Goal: Transaction & Acquisition: Book appointment/travel/reservation

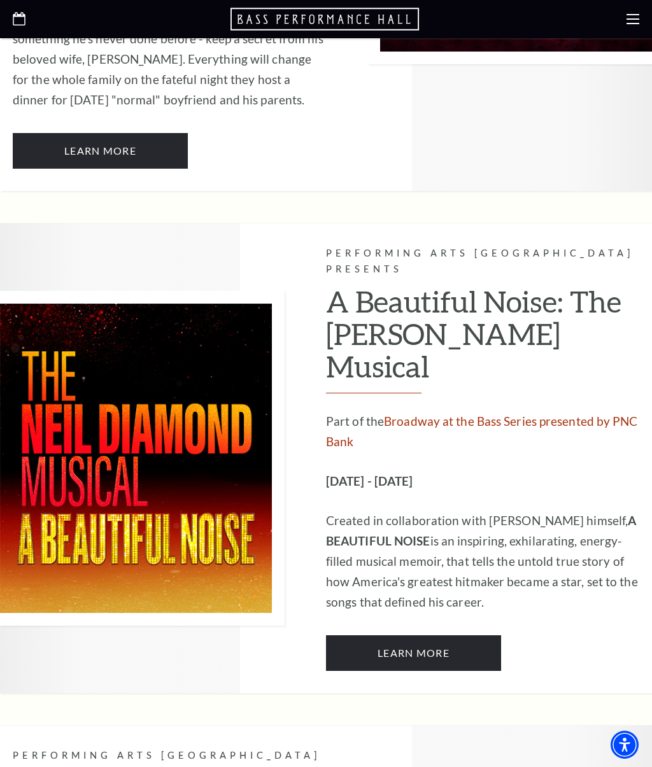
scroll to position [1595, 0]
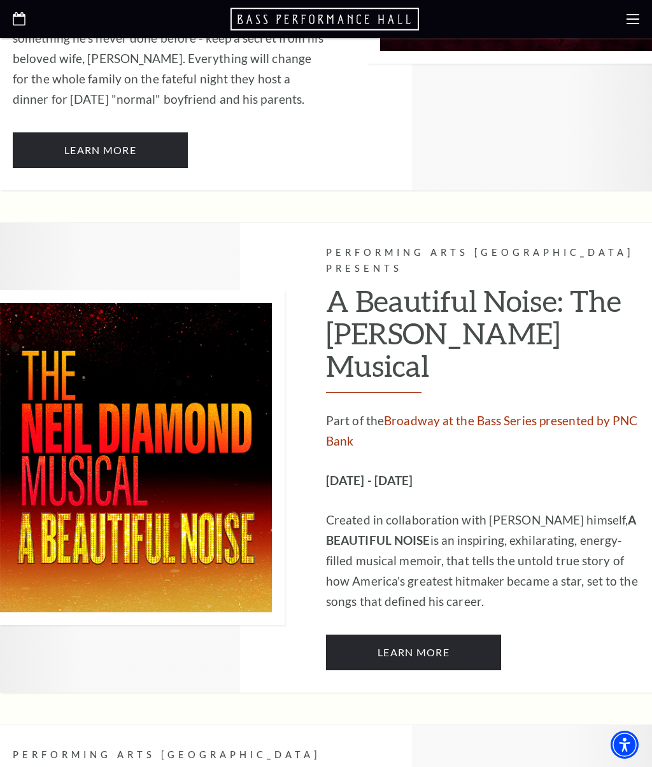
click at [430, 635] on link "Learn More" at bounding box center [413, 653] width 175 height 36
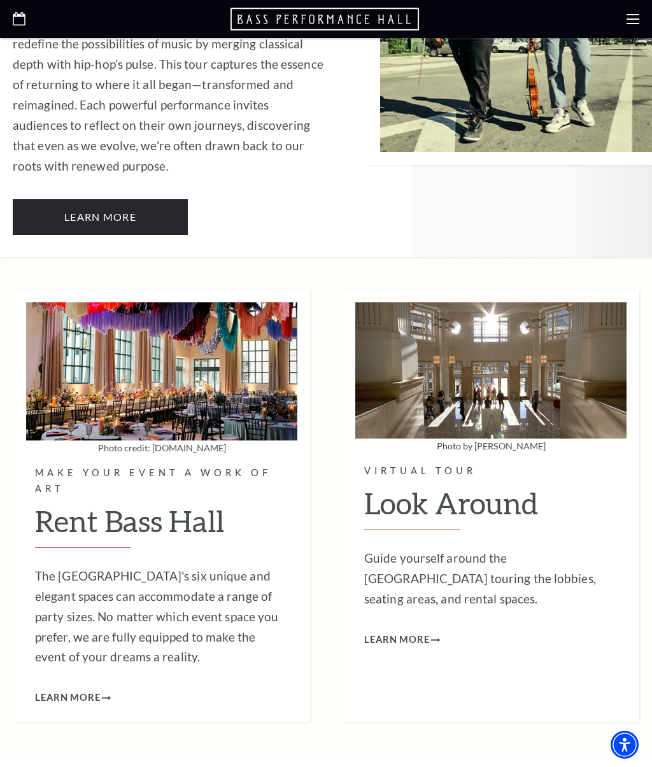
scroll to position [2626, 0]
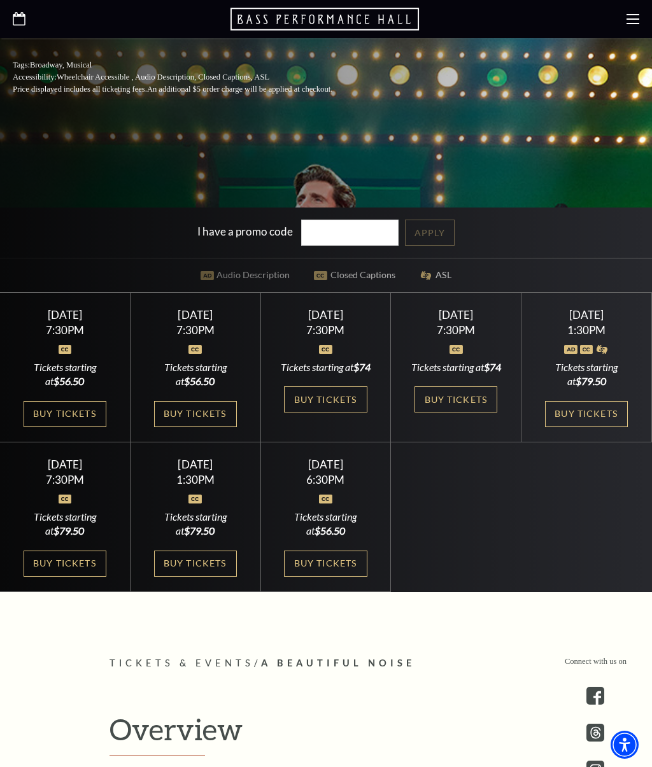
scroll to position [446, 0]
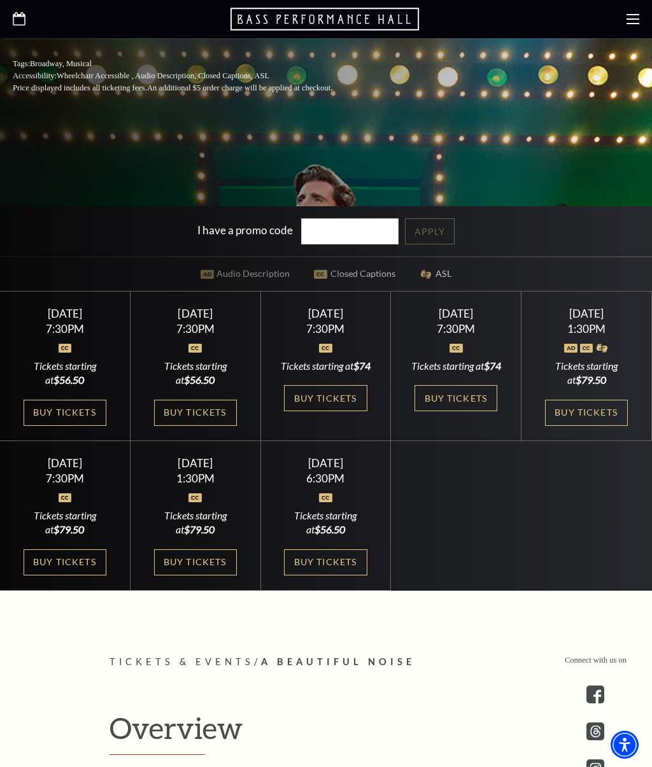
click at [601, 353] on img at bounding box center [601, 348] width 13 height 9
click at [595, 388] on div "Tickets starting at $79.50" at bounding box center [586, 373] width 99 height 29
click at [592, 426] on link "Buy Tickets" at bounding box center [586, 413] width 83 height 26
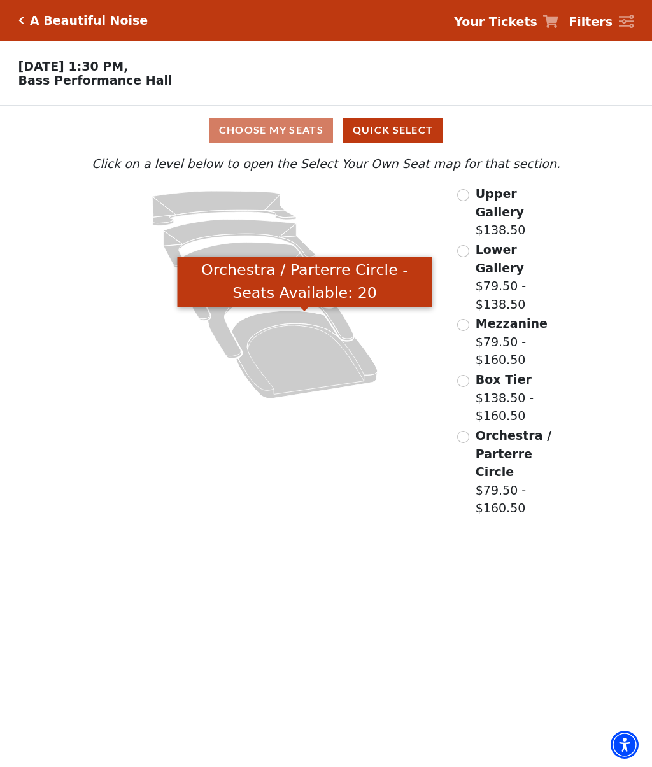
click at [313, 360] on icon "Orchestra / Parterre Circle - Seats Available: 20" at bounding box center [305, 355] width 146 height 88
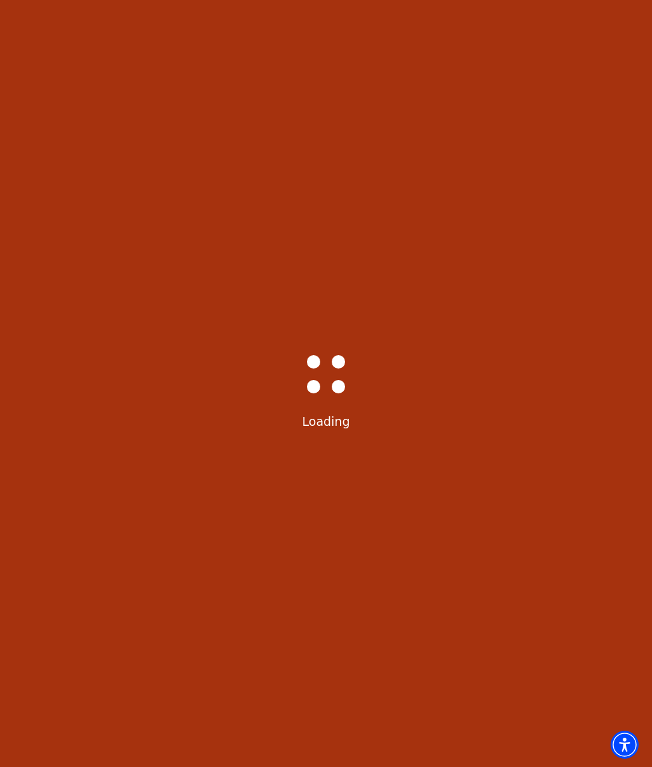
select select "6224"
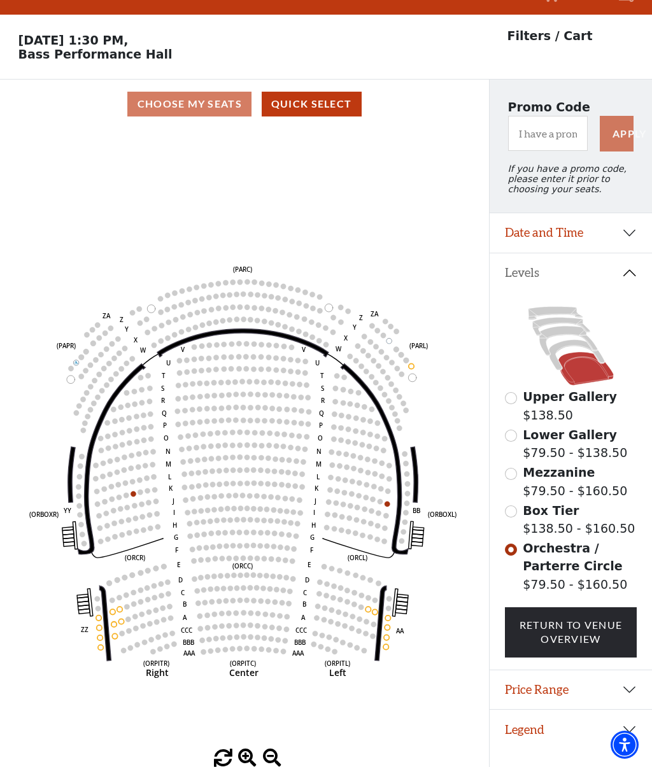
scroll to position [59, 0]
click at [601, 213] on button "Date and Time" at bounding box center [571, 232] width 162 height 39
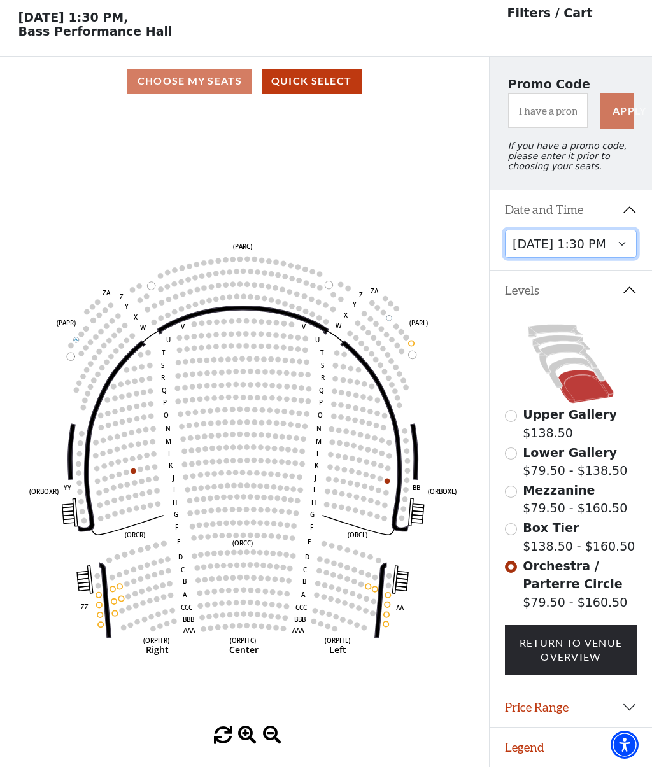
click at [624, 241] on select "Tuesday, October 28 at 7:30 PM Wednesday, October 29 at 7:30 PM Thursday, Octob…" at bounding box center [571, 244] width 132 height 29
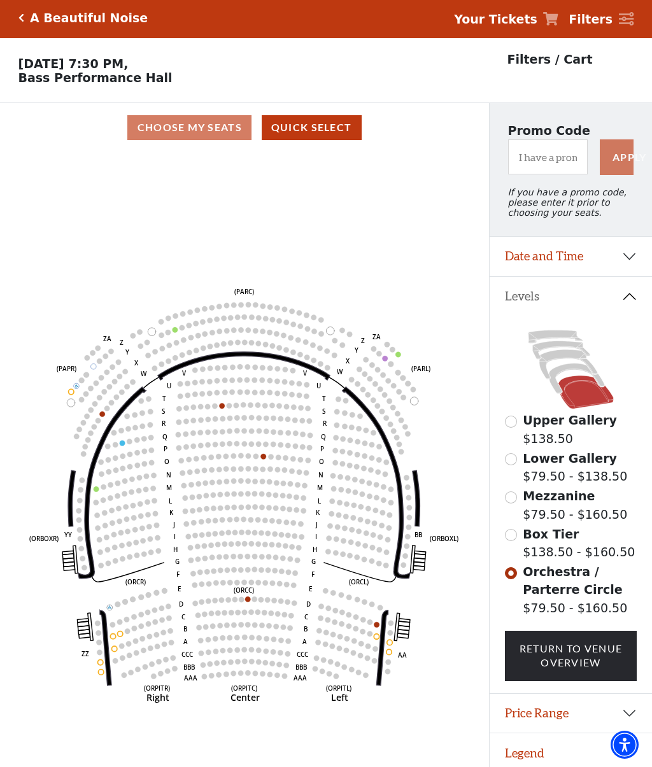
scroll to position [59, 0]
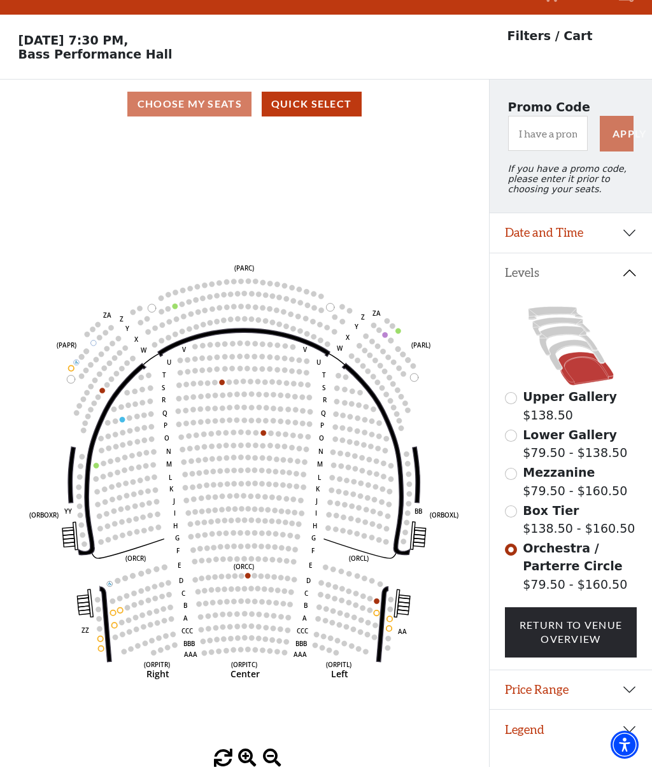
click at [586, 213] on button "Date and Time" at bounding box center [571, 232] width 162 height 39
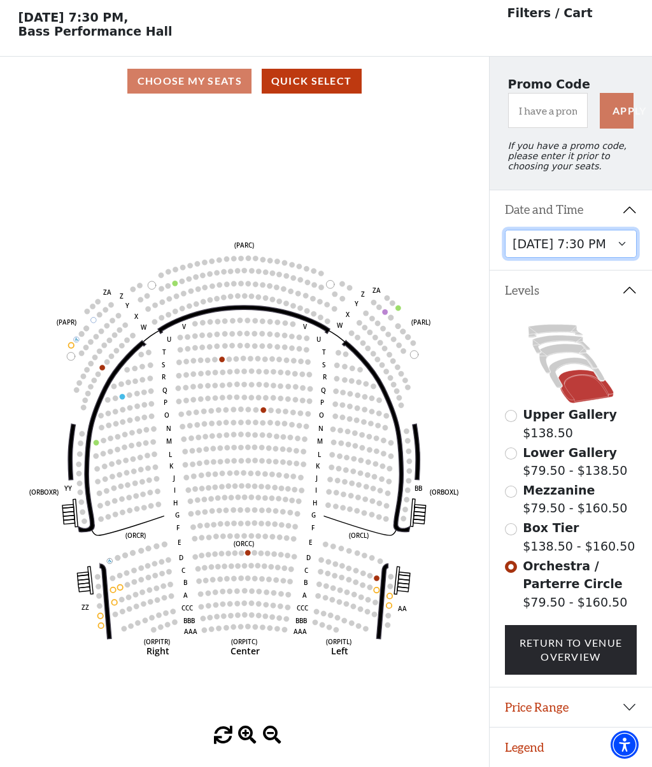
click at [602, 239] on select "Tuesday, October 28 at 7:30 PM Wednesday, October 29 at 7:30 PM Thursday, Octob…" at bounding box center [571, 244] width 132 height 29
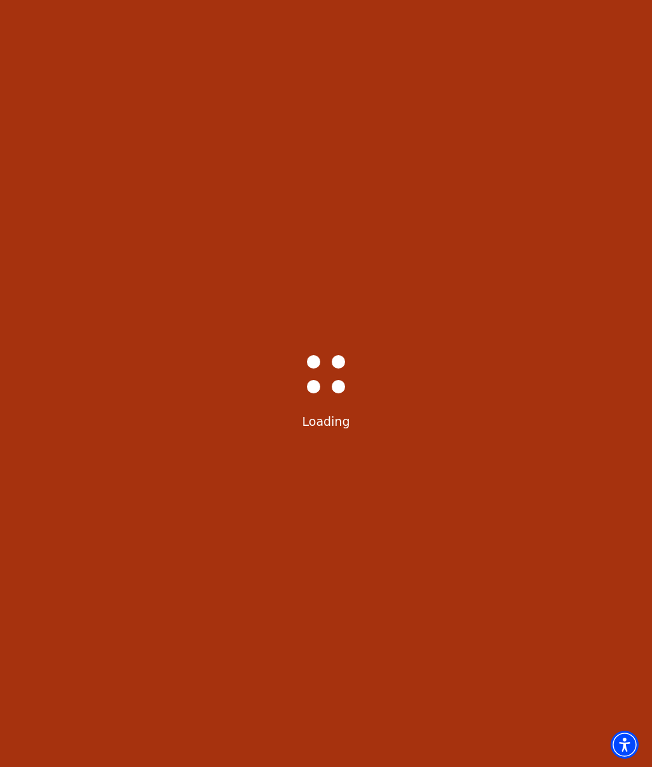
select select "6226"
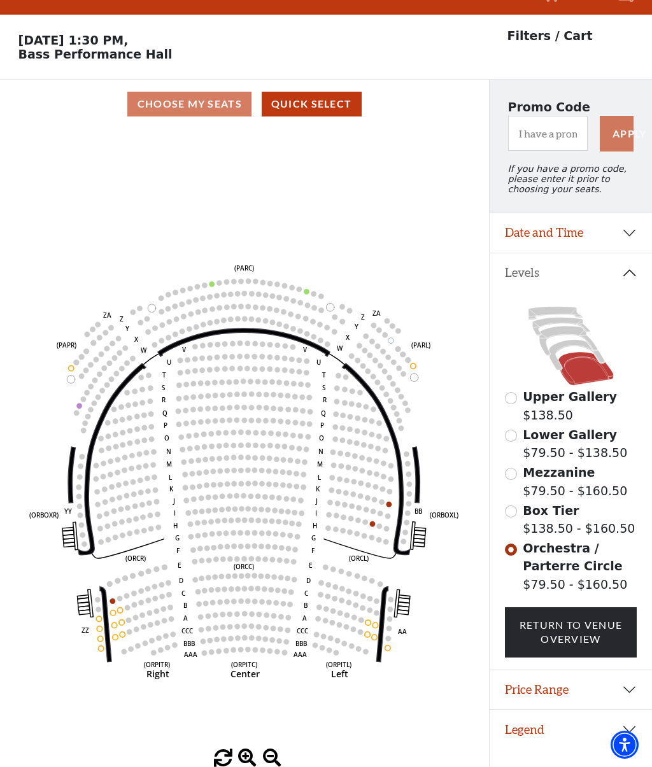
scroll to position [59, 0]
click at [595, 213] on button "Date and Time" at bounding box center [571, 232] width 162 height 39
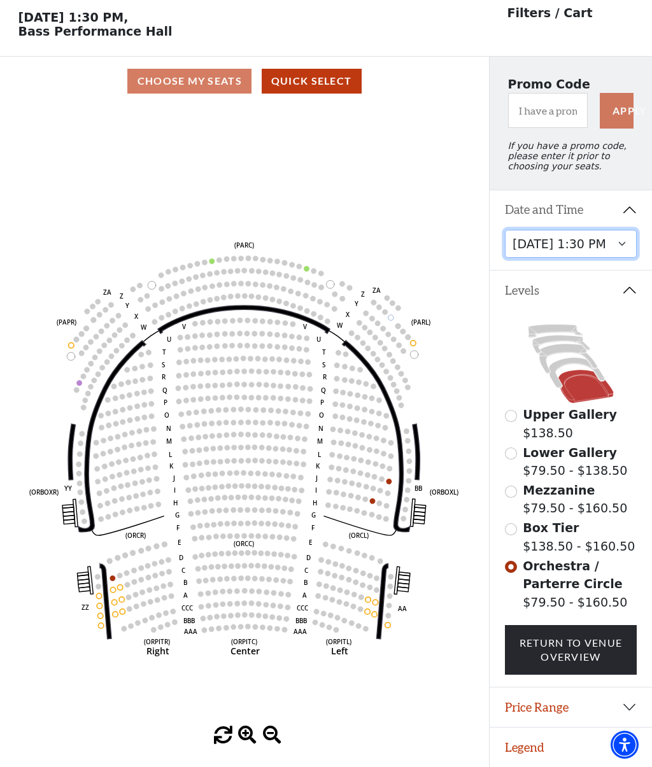
click at [620, 240] on select "Tuesday, October 28 at 7:30 PM Wednesday, October 29 at 7:30 PM Thursday, Octob…" at bounding box center [571, 244] width 132 height 29
